Goal: Entertainment & Leisure: Consume media (video, audio)

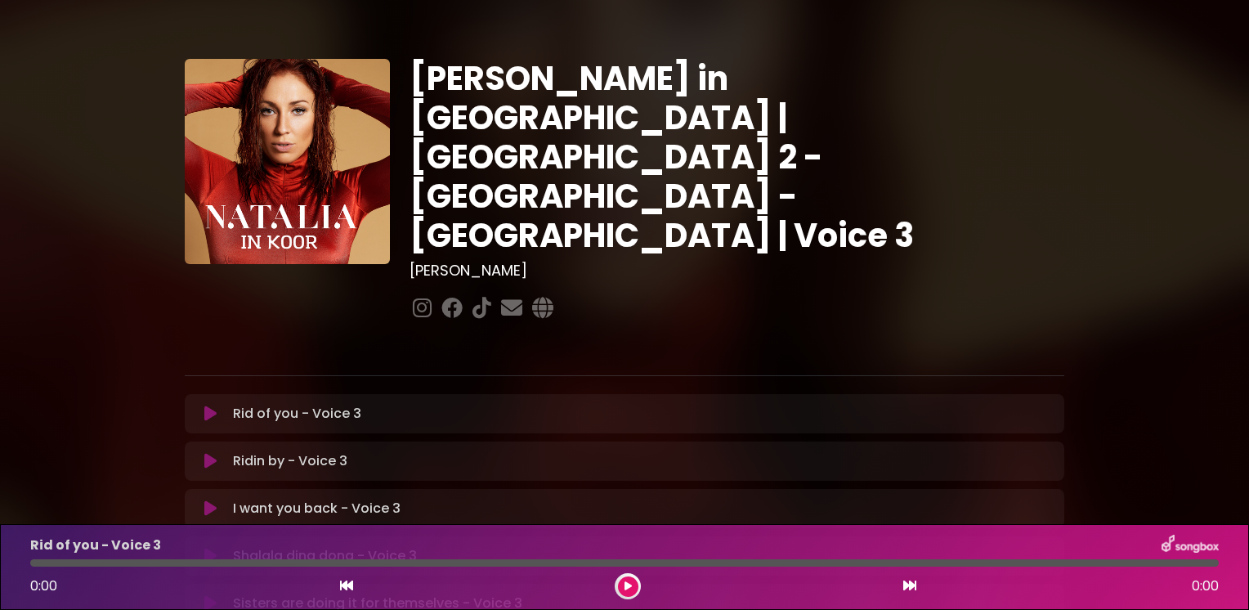
click at [135, 311] on div "[PERSON_NAME] in [GEOGRAPHIC_DATA] | [GEOGRAPHIC_DATA] 2 - [GEOGRAPHIC_DATA] - …" at bounding box center [624, 501] width 1079 height 963
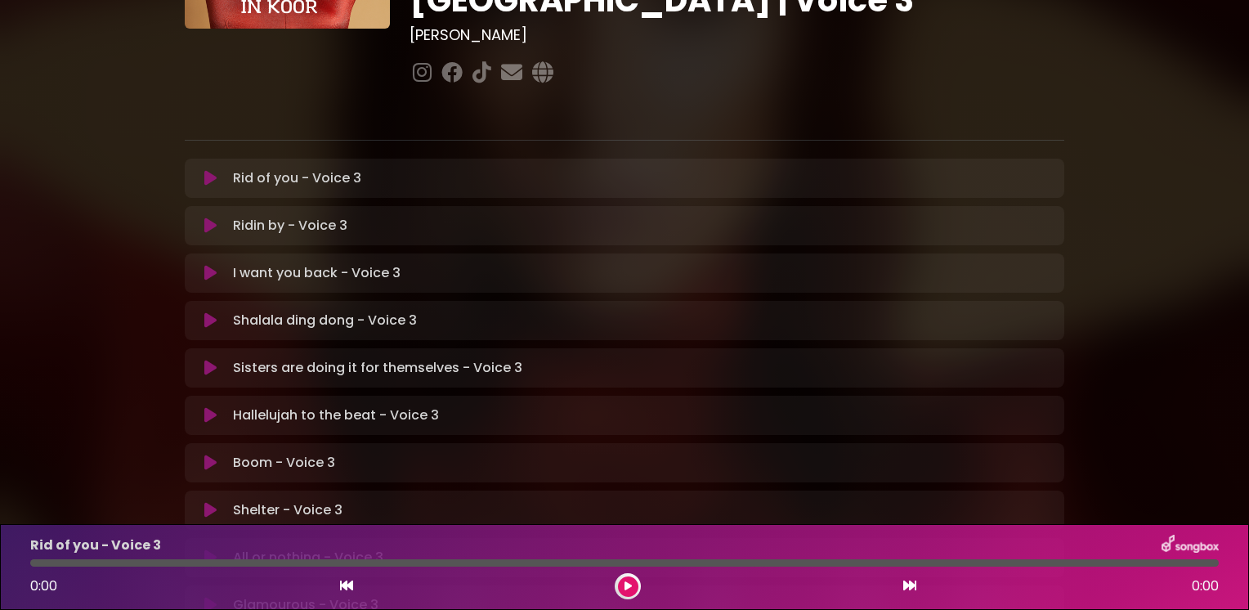
scroll to position [294, 0]
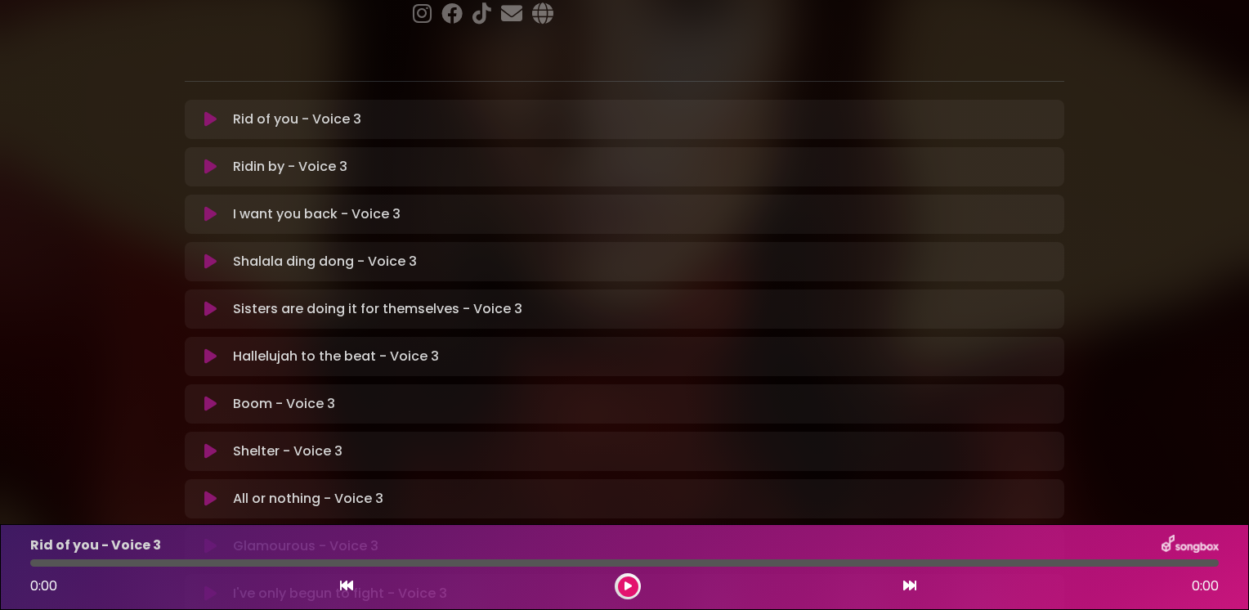
click at [209, 111] on icon at bounding box center [210, 119] width 12 height 16
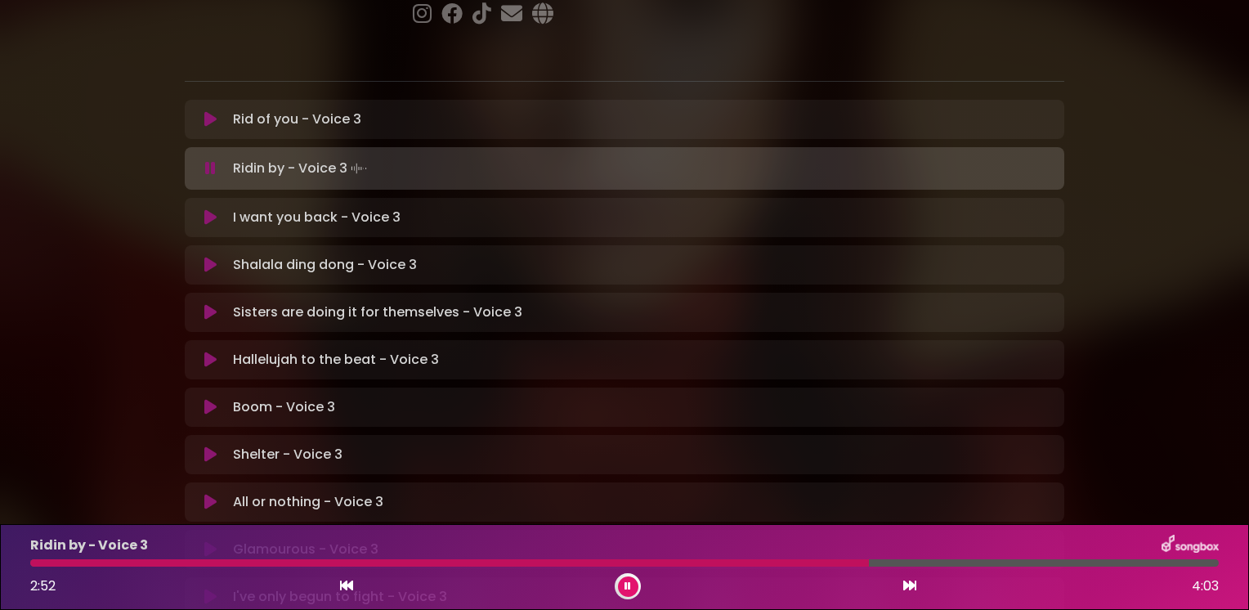
click at [625, 585] on icon at bounding box center [628, 586] width 7 height 10
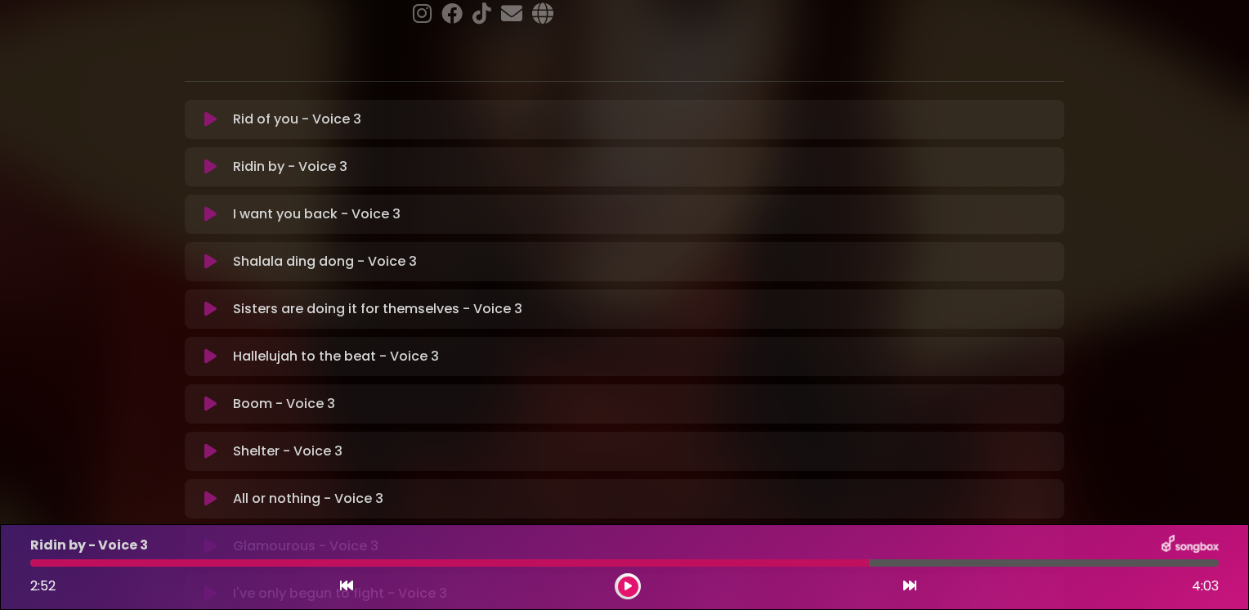
click at [625, 587] on icon at bounding box center [628, 586] width 7 height 10
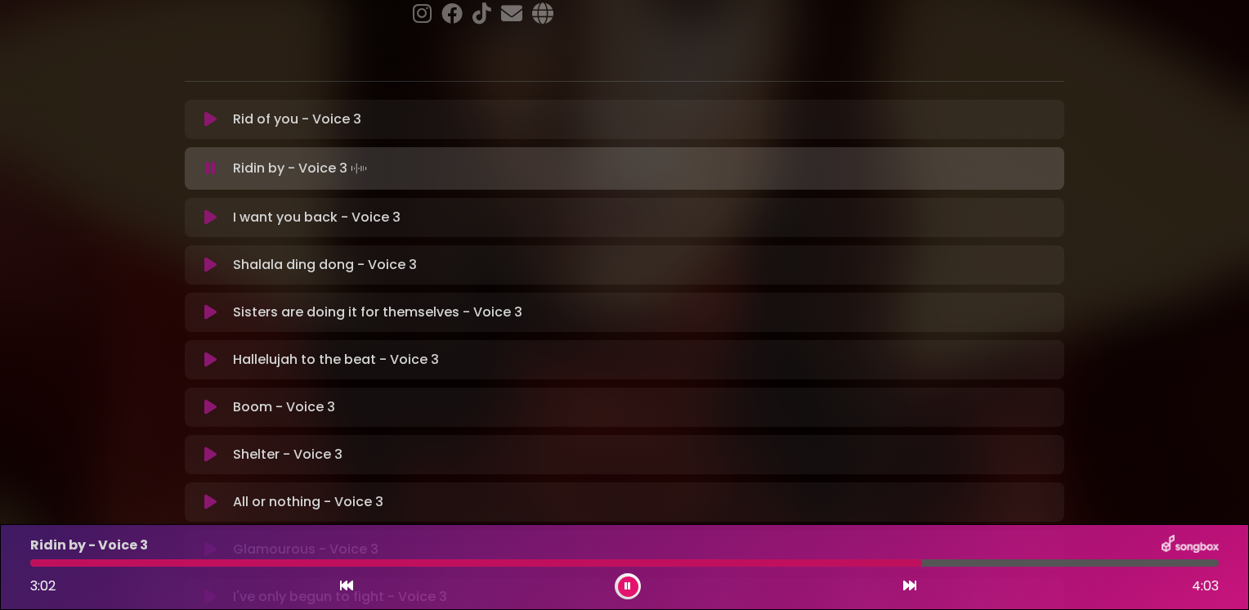
click at [137, 378] on div "[PERSON_NAME] in [GEOGRAPHIC_DATA] | [GEOGRAPHIC_DATA] 2 - [GEOGRAPHIC_DATA] - …" at bounding box center [624, 208] width 1079 height 967
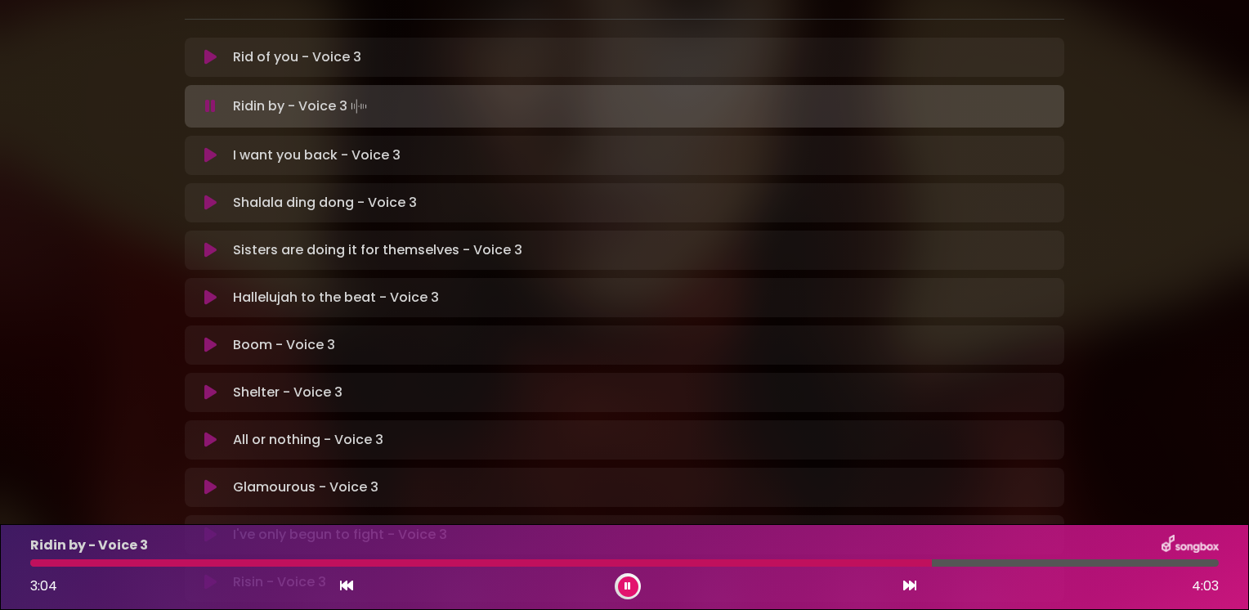
scroll to position [360, 0]
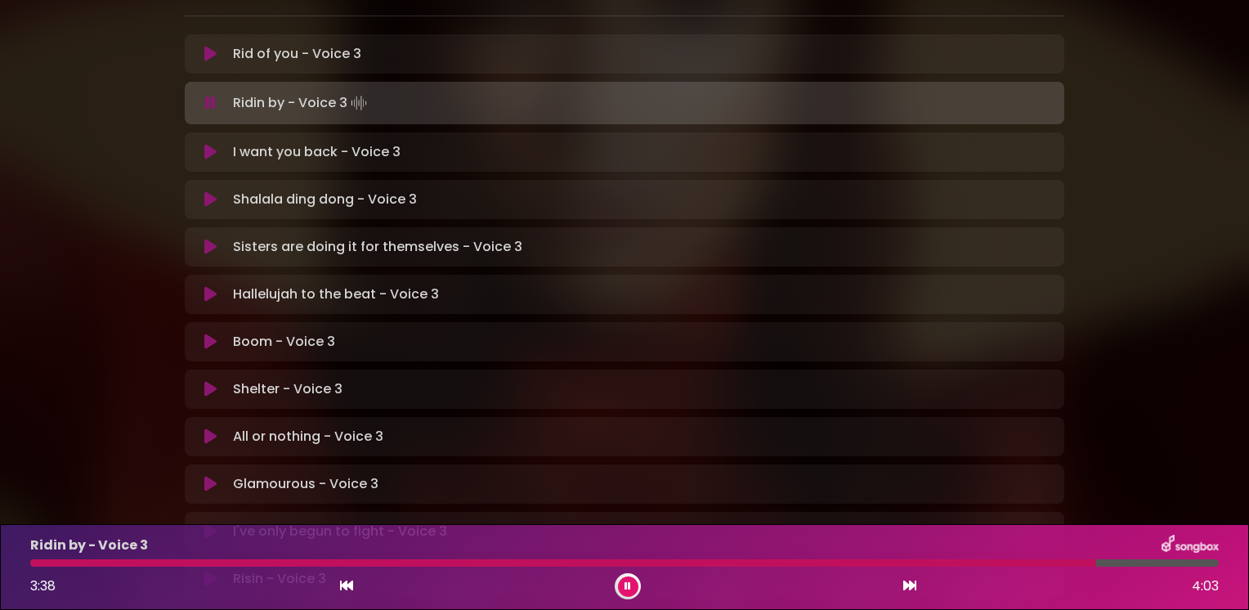
click at [213, 144] on icon at bounding box center [210, 152] width 12 height 16
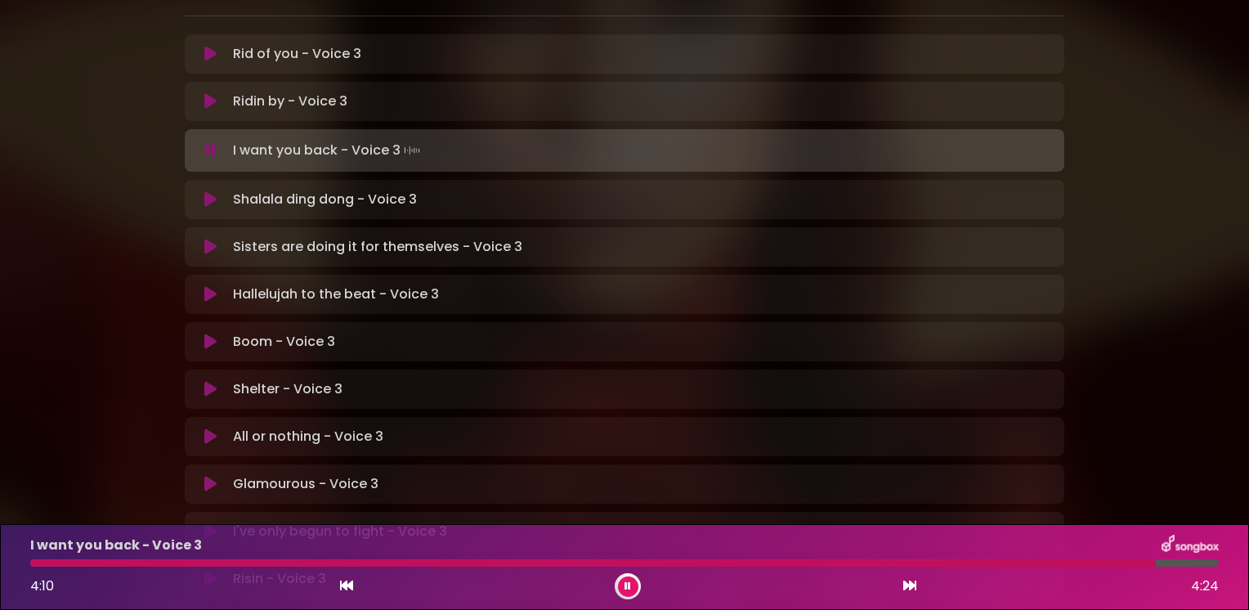
click at [228, 180] on div "Shalala ding dong - Voice 3 Loading Track... Name" at bounding box center [625, 199] width 880 height 39
drag, startPoint x: 228, startPoint y: 119, endPoint x: 206, endPoint y: 139, distance: 29.5
click at [206, 191] on icon at bounding box center [210, 199] width 12 height 16
